Goal: Information Seeking & Learning: Stay updated

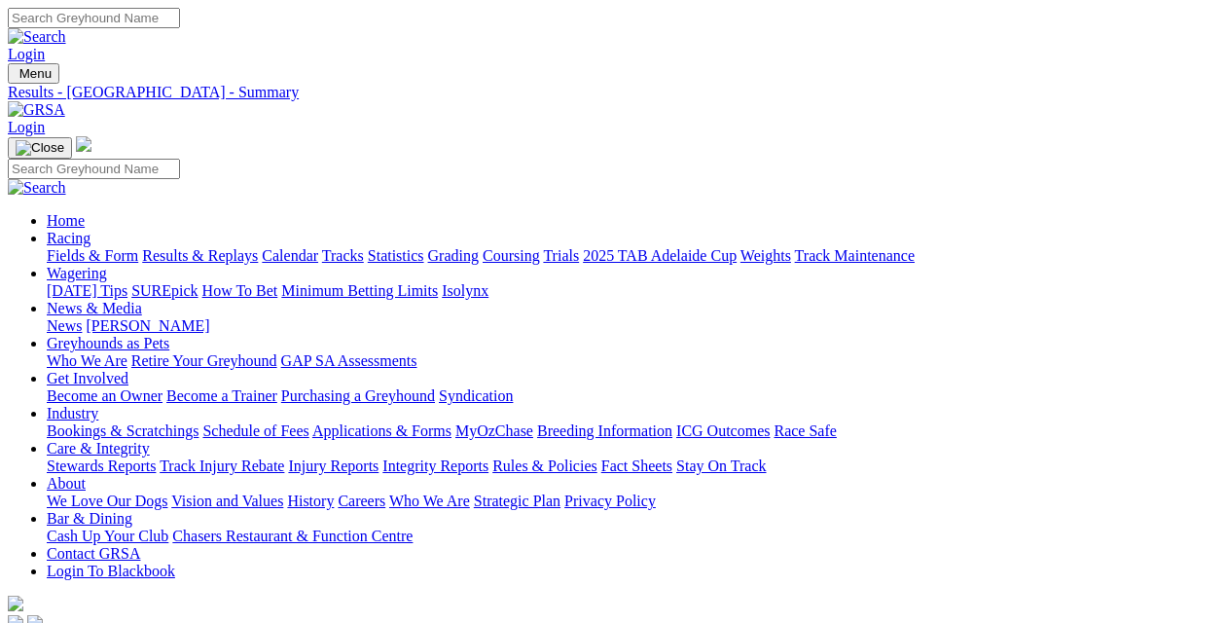
click at [206, 247] on link "Results & Replays" at bounding box center [200, 255] width 116 height 17
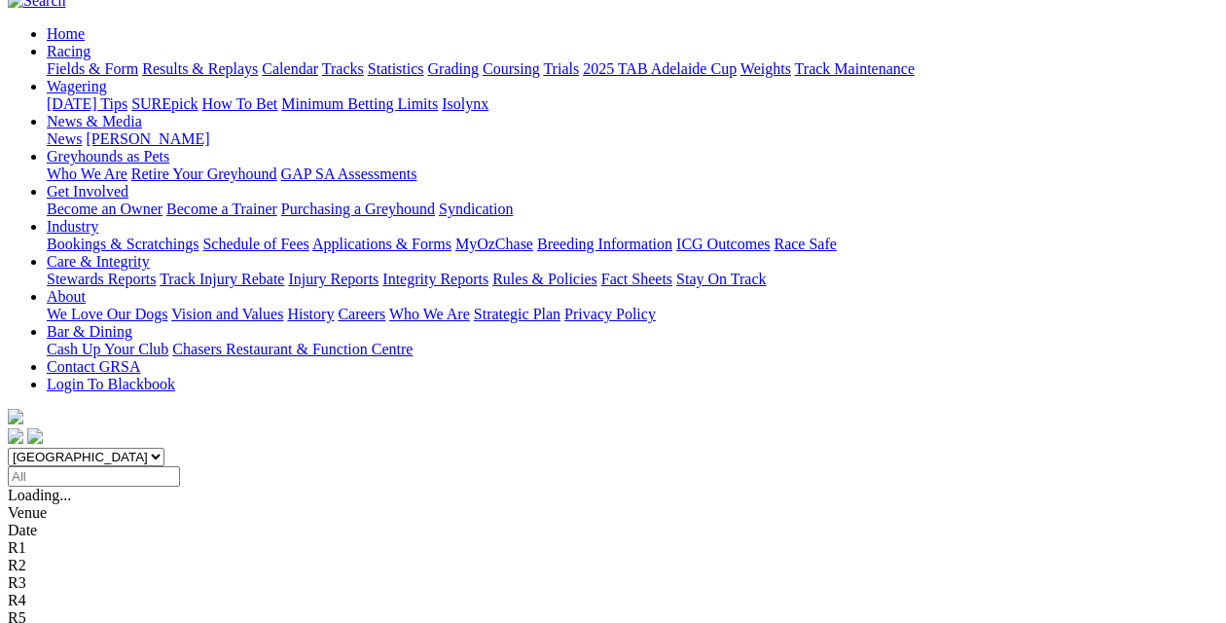
scroll to position [195, 0]
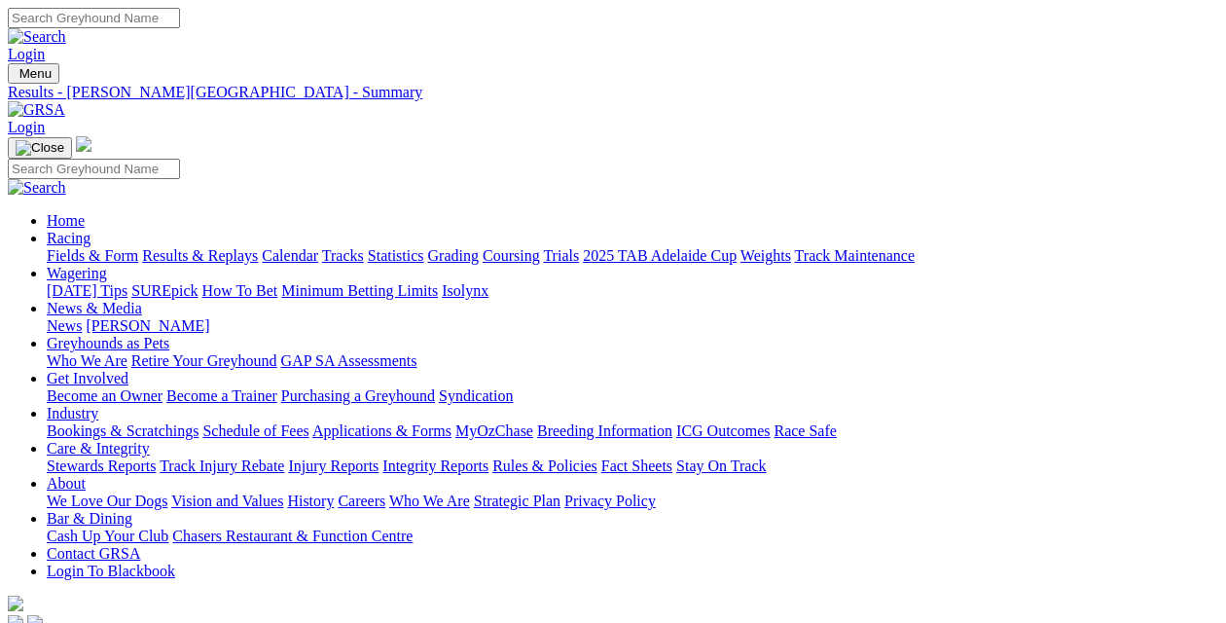
click at [63, 247] on link "Fields & Form" at bounding box center [92, 255] width 91 height 17
